Goal: Complete application form

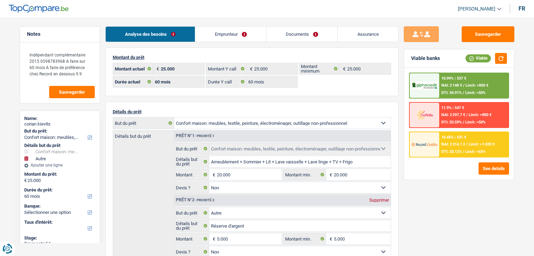
select select "household"
select select "other"
select select "60"
click at [354, 31] on link "Assurance" at bounding box center [368, 34] width 60 height 15
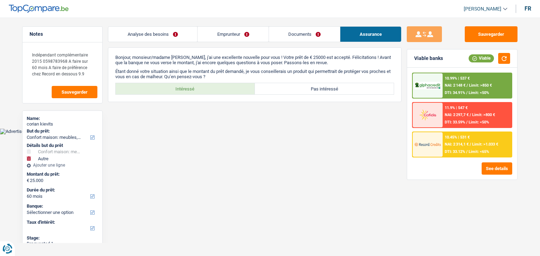
click at [288, 38] on link "Documents" at bounding box center [304, 34] width 71 height 15
